Goal: Find specific page/section: Find specific page/section

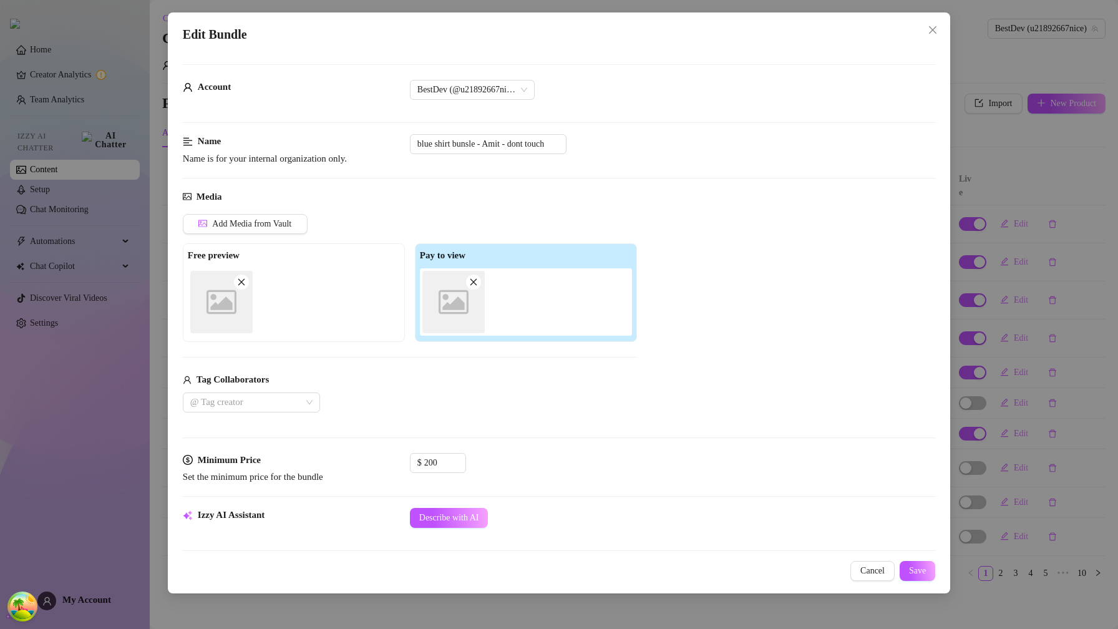
scroll to position [406, 0]
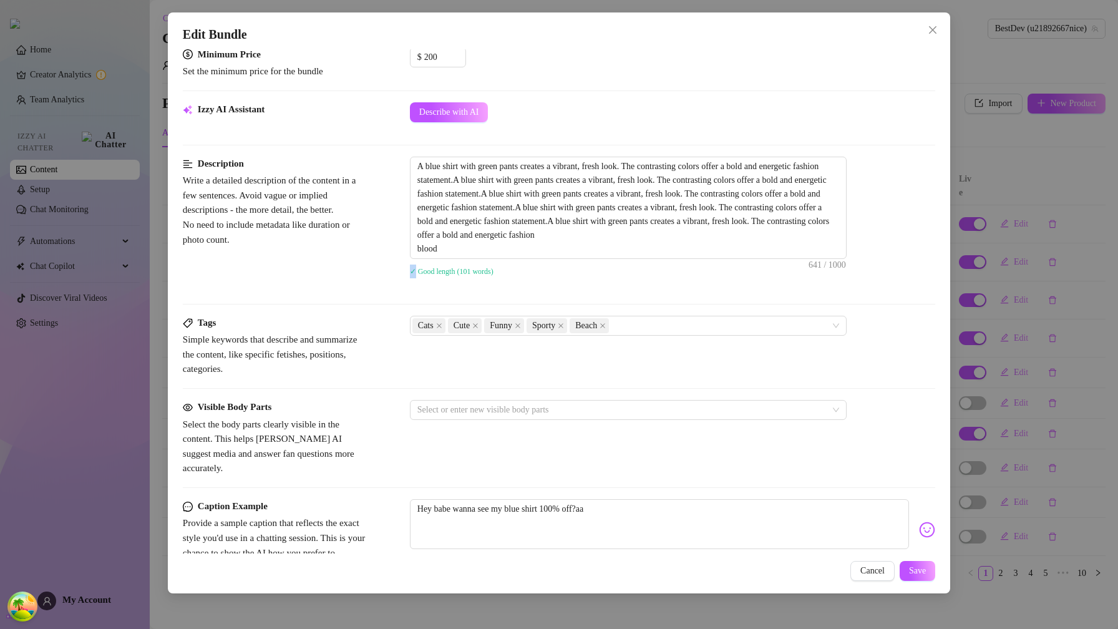
click at [844, 571] on div "Cancel Save" at bounding box center [559, 571] width 753 height 20
click at [874, 573] on span "Cancel" at bounding box center [873, 571] width 24 height 10
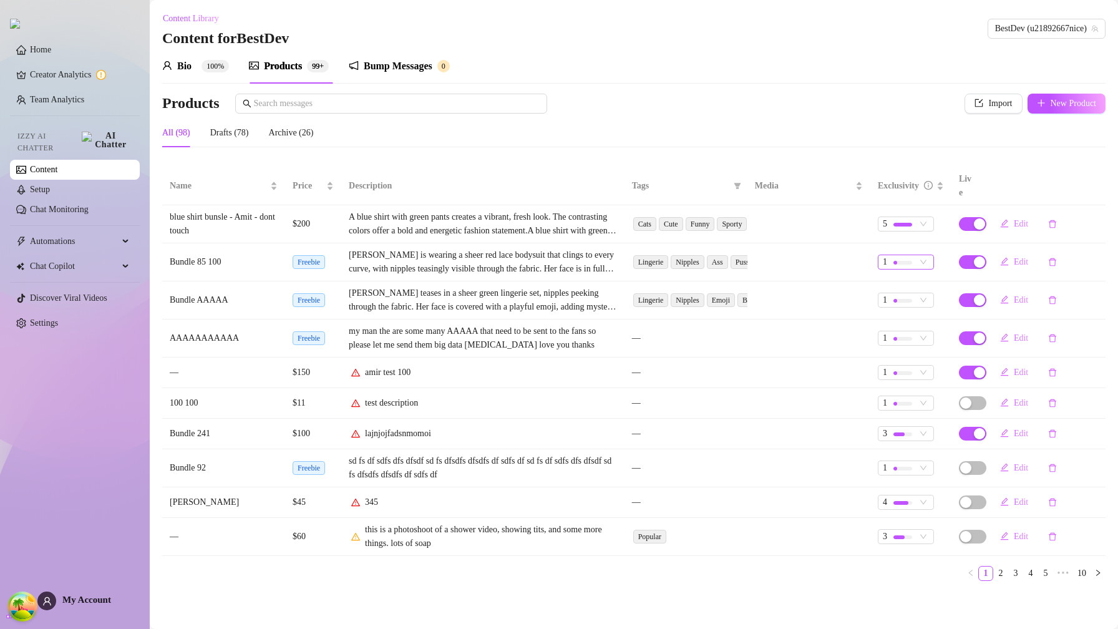
click at [920, 255] on span "1" at bounding box center [906, 262] width 46 height 14
click at [922, 291] on span "2" at bounding box center [927, 291] width 79 height 14
